Goal: Find specific page/section

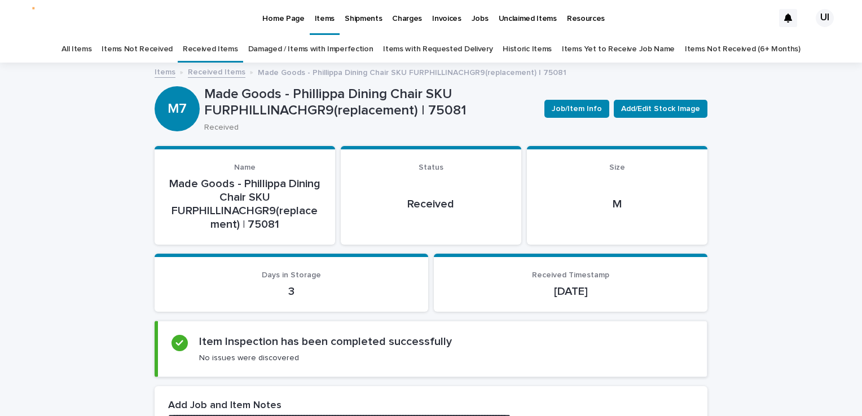
drag, startPoint x: 284, startPoint y: 4, endPoint x: 277, endPoint y: 19, distance: 16.9
click at [277, 19] on p "Home Page" at bounding box center [283, 12] width 42 height 24
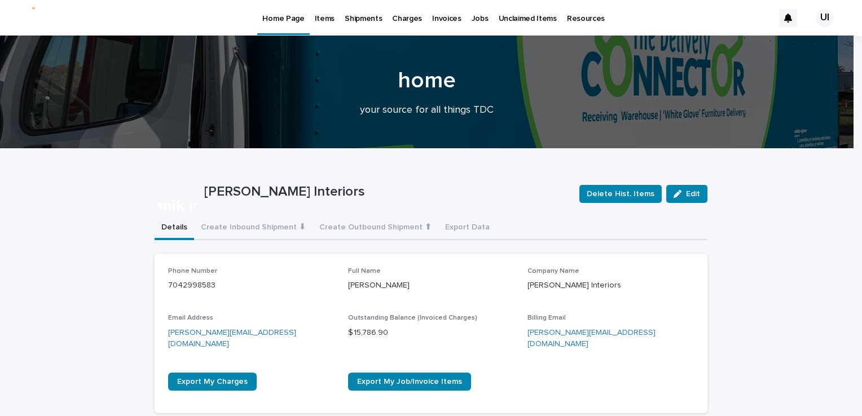
click at [327, 20] on p "Items" at bounding box center [325, 12] width 20 height 24
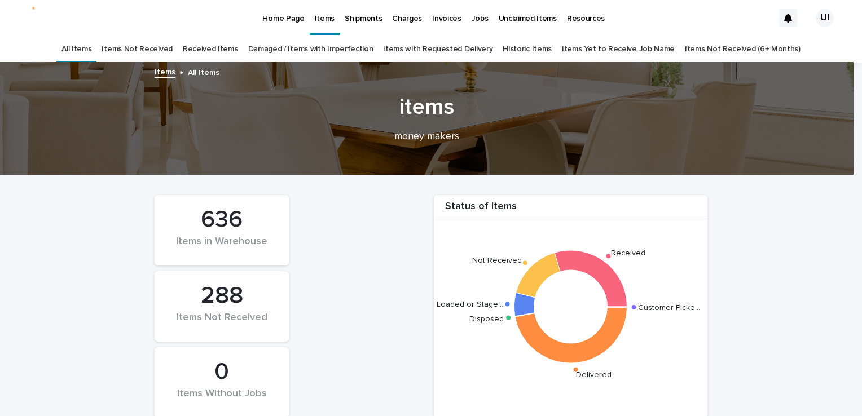
click at [227, 46] on link "Received Items" at bounding box center [210, 49] width 55 height 27
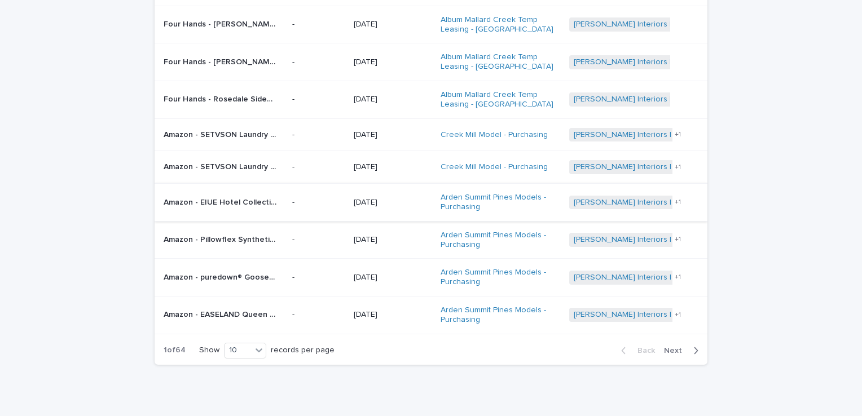
scroll to position [213, 0]
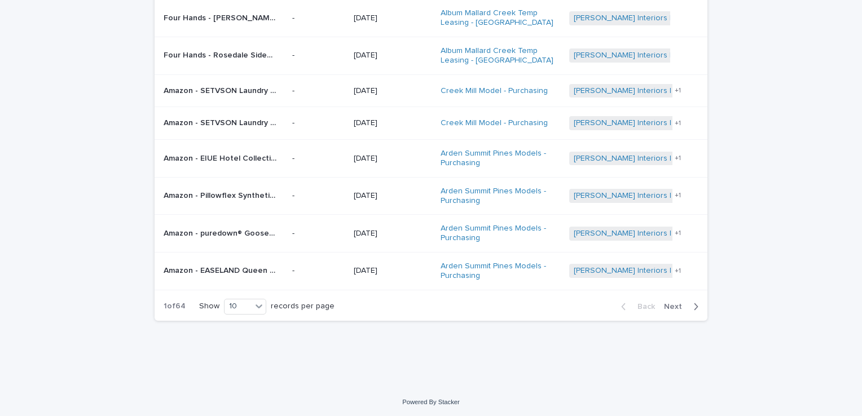
click at [679, 303] on span "Next" at bounding box center [676, 307] width 25 height 8
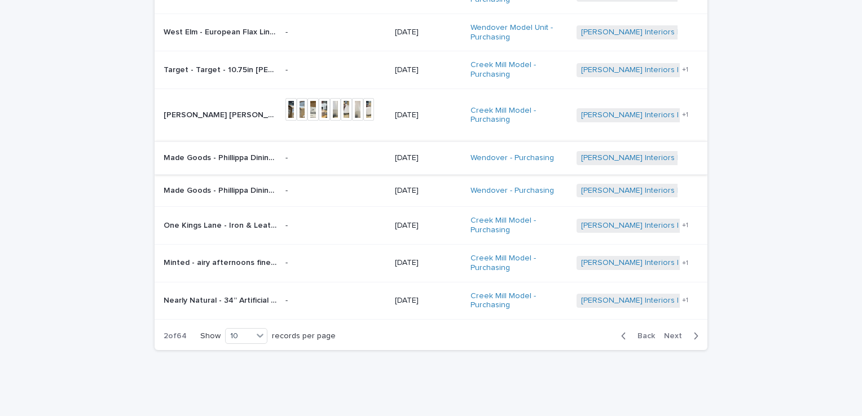
scroll to position [225, 0]
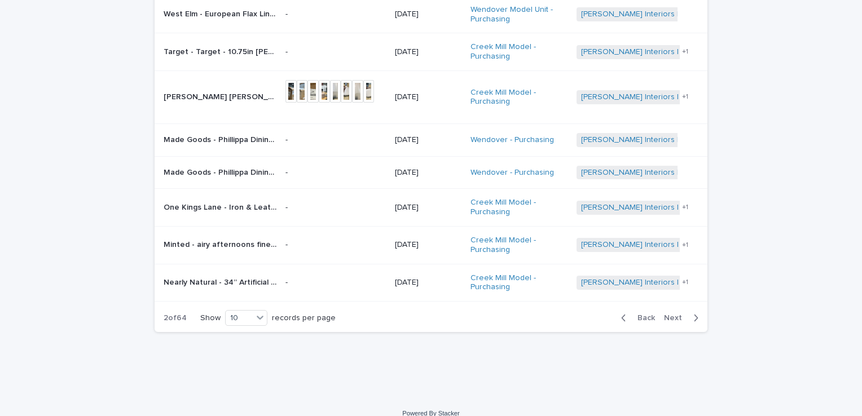
click at [636, 314] on span "Back" at bounding box center [642, 318] width 24 height 8
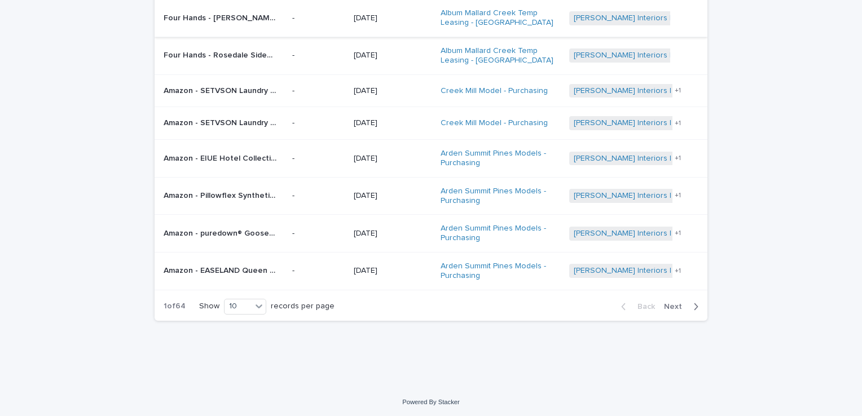
scroll to position [44, 0]
